Goal: Transaction & Acquisition: Purchase product/service

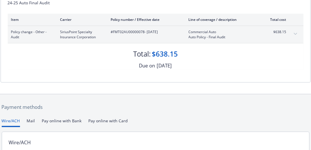
scroll to position [115, 0]
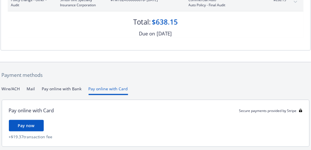
click at [111, 89] on button "Pay online with Card" at bounding box center [109, 90] width 40 height 9
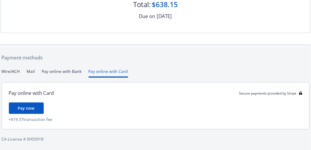
scroll to position [133, 0]
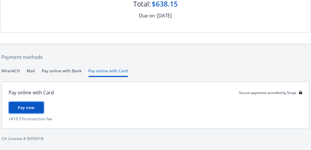
click at [23, 107] on span "Pay now" at bounding box center [26, 107] width 17 height 5
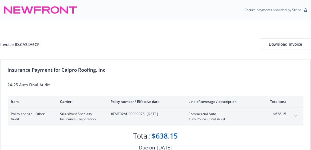
scroll to position [0, 0]
